Goal: Check status

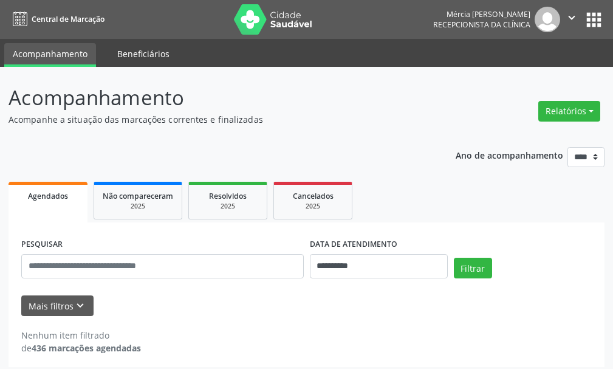
click at [146, 55] on link "Beneficiários" at bounding box center [143, 53] width 69 height 21
click at [49, 196] on span "Agendados" at bounding box center [48, 196] width 40 height 10
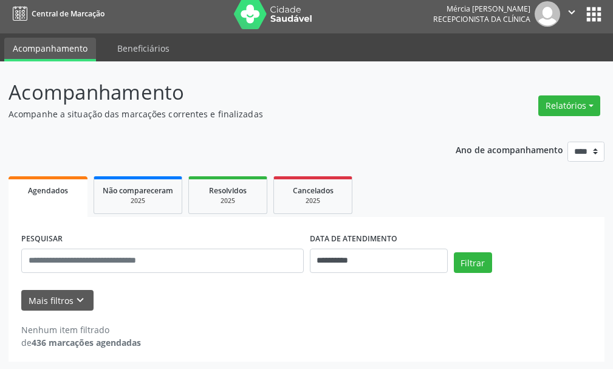
scroll to position [7, 0]
